Goal: Transaction & Acquisition: Book appointment/travel/reservation

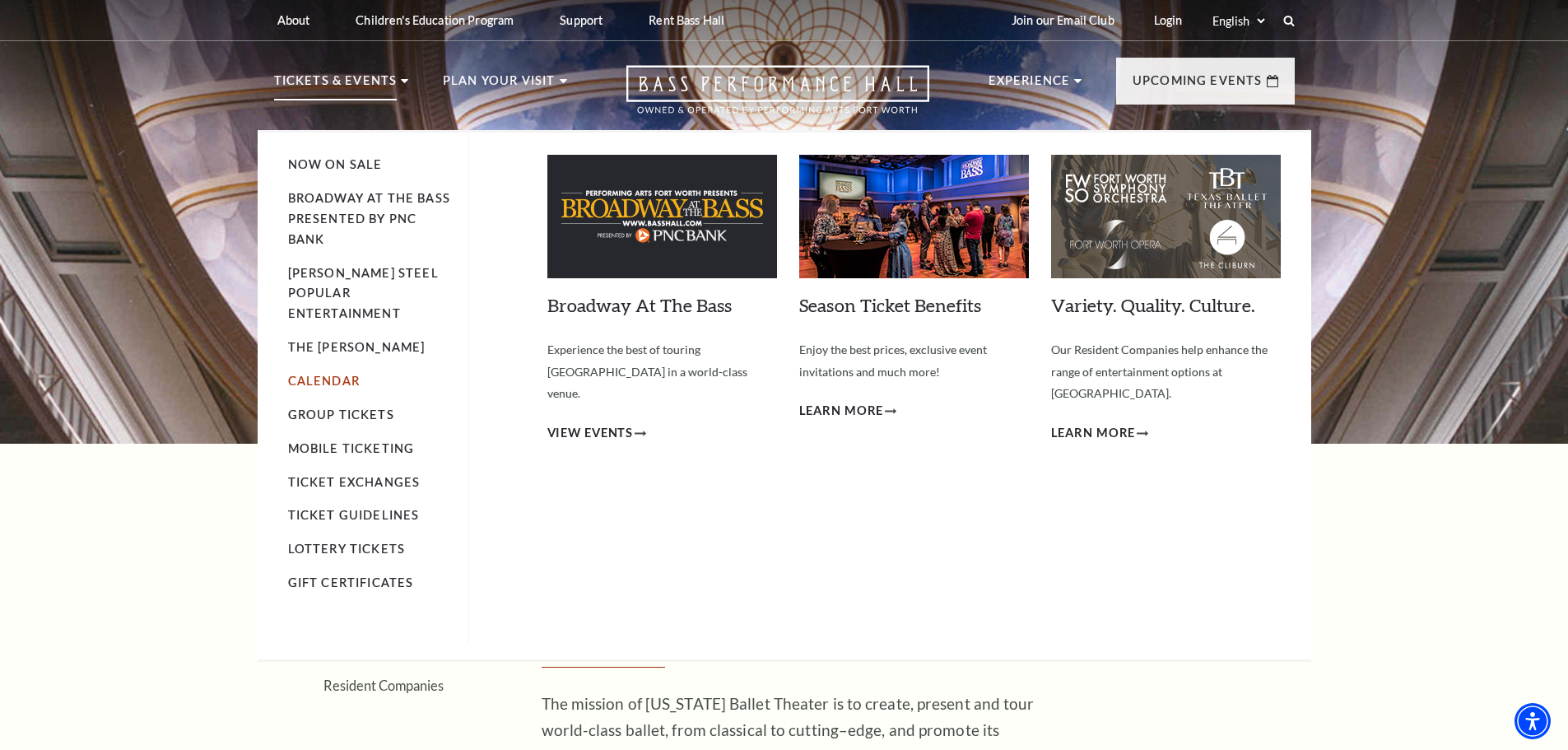
click at [325, 374] on link "Calendar" at bounding box center [324, 380] width 72 height 14
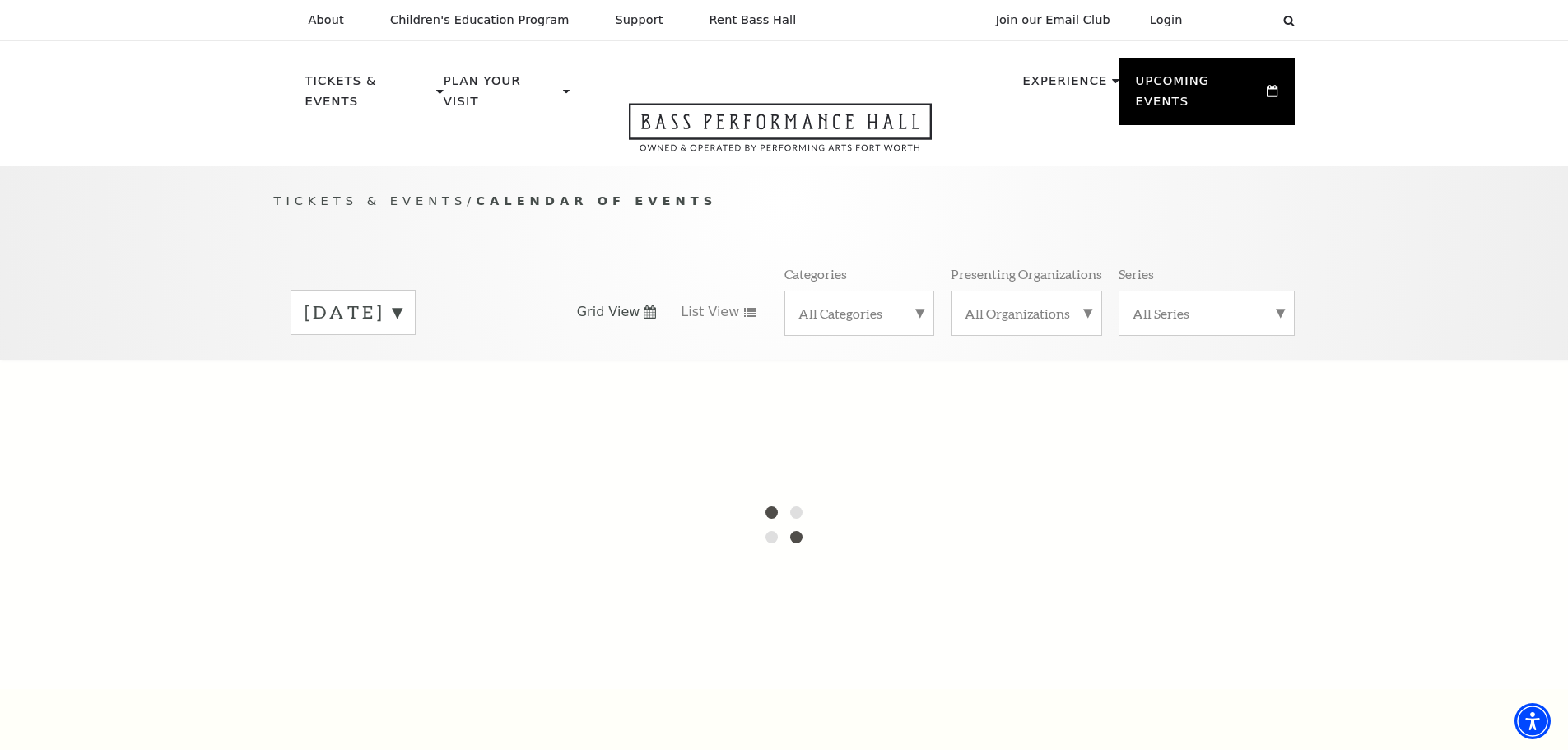
click at [401, 300] on label "[DATE]" at bounding box center [353, 313] width 97 height 25
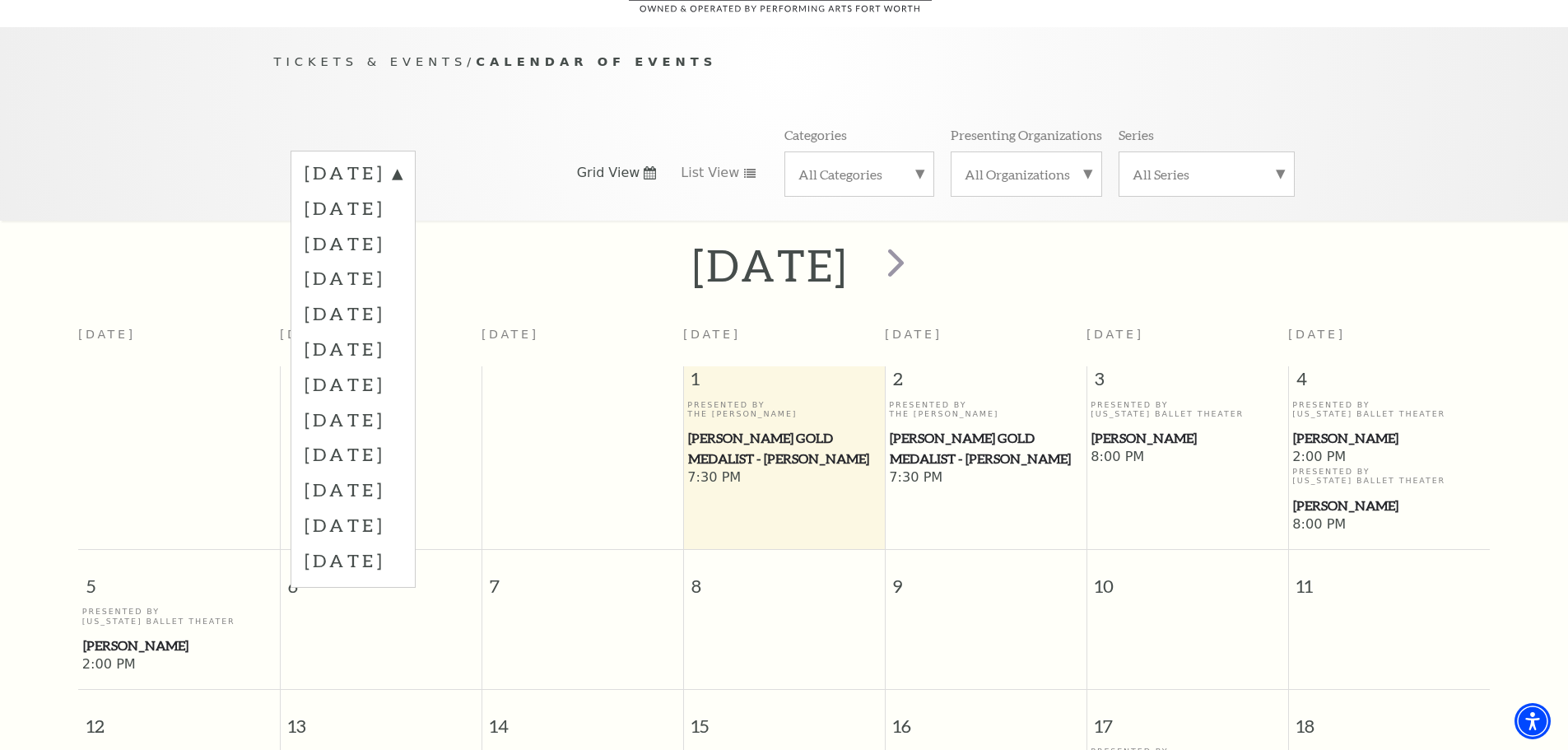
scroll to position [146, 0]
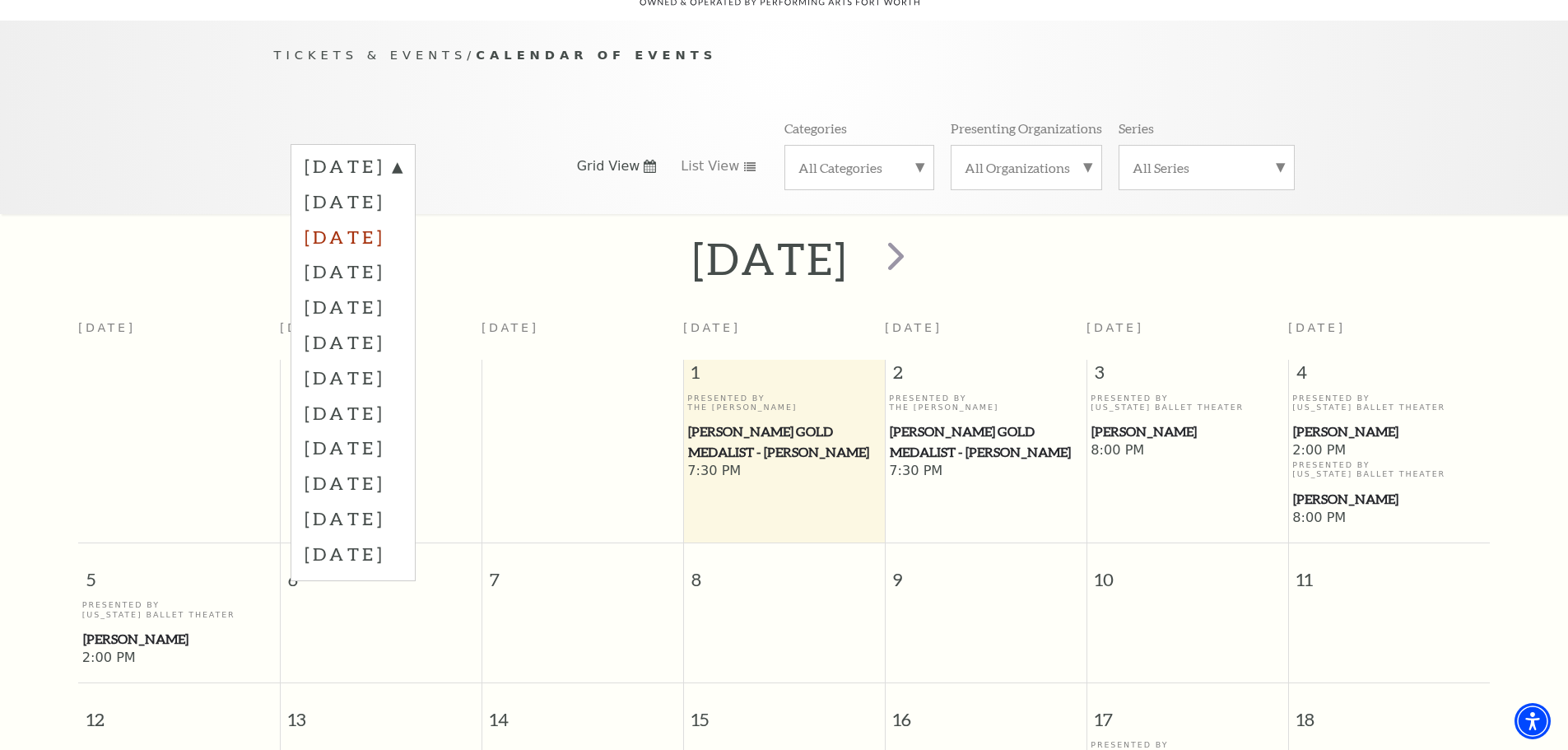
click at [376, 224] on label "[DATE]" at bounding box center [353, 236] width 97 height 36
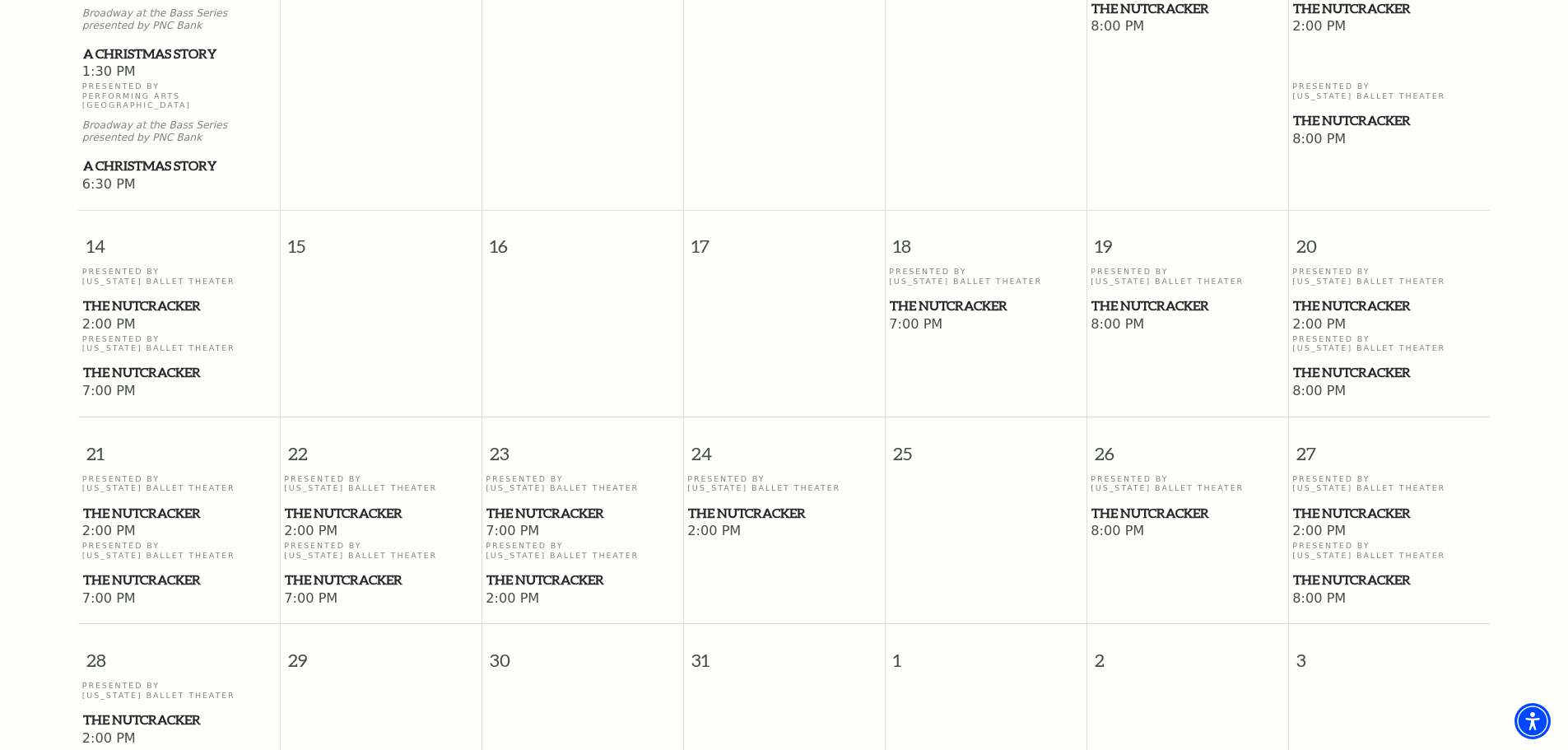
scroll to position [886, 0]
click at [121, 504] on span "The Nutcracker" at bounding box center [179, 514] width 192 height 20
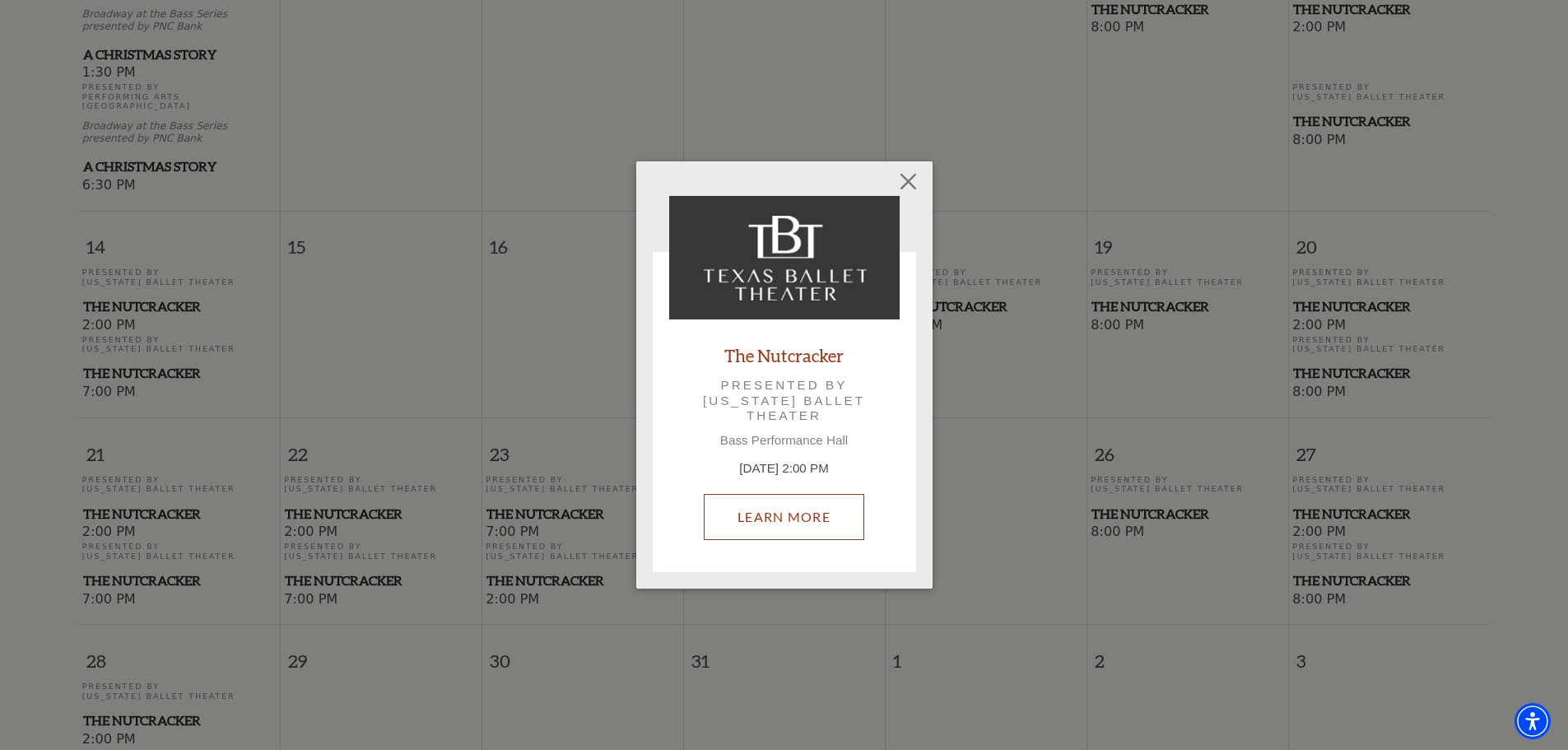
click at [760, 516] on link "Learn More" at bounding box center [784, 517] width 161 height 46
